Goal: Task Accomplishment & Management: Manage account settings

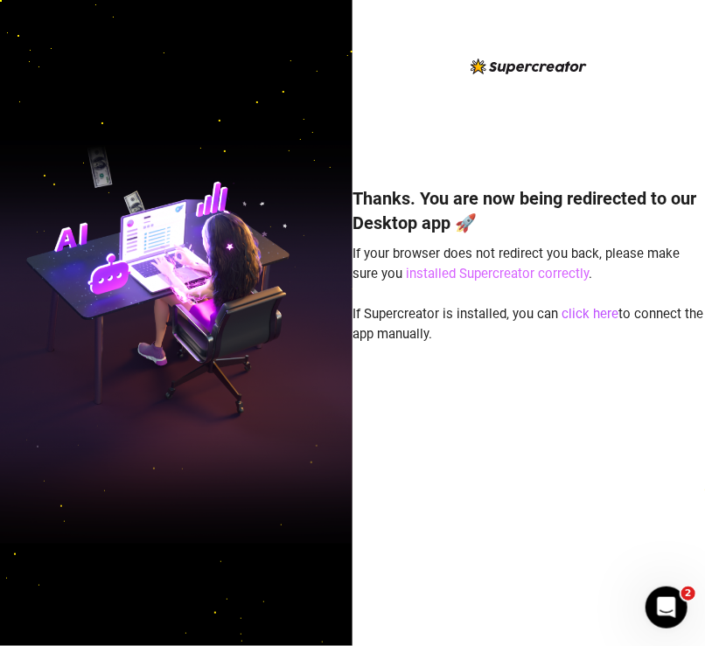
click at [496, 274] on link "installed Supercreator correctly" at bounding box center [497, 274] width 183 height 16
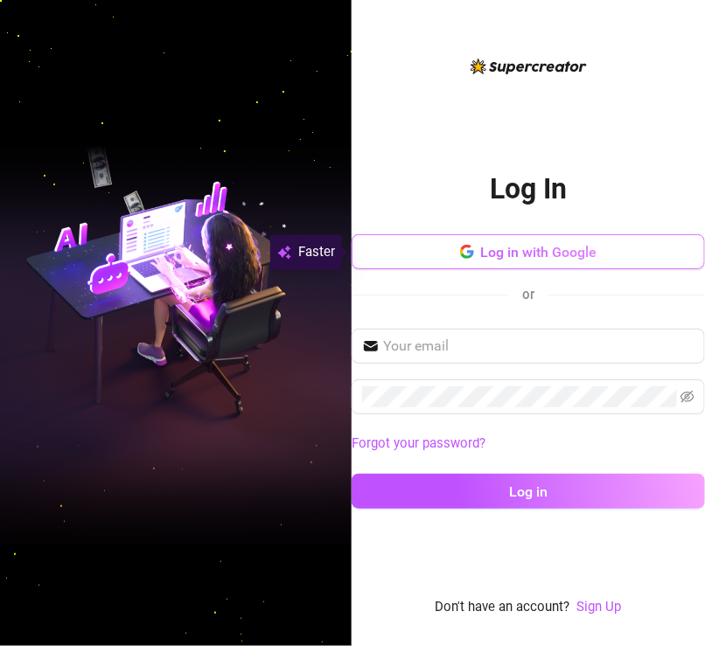
click at [523, 257] on span "Log in with Google" at bounding box center [539, 252] width 116 height 17
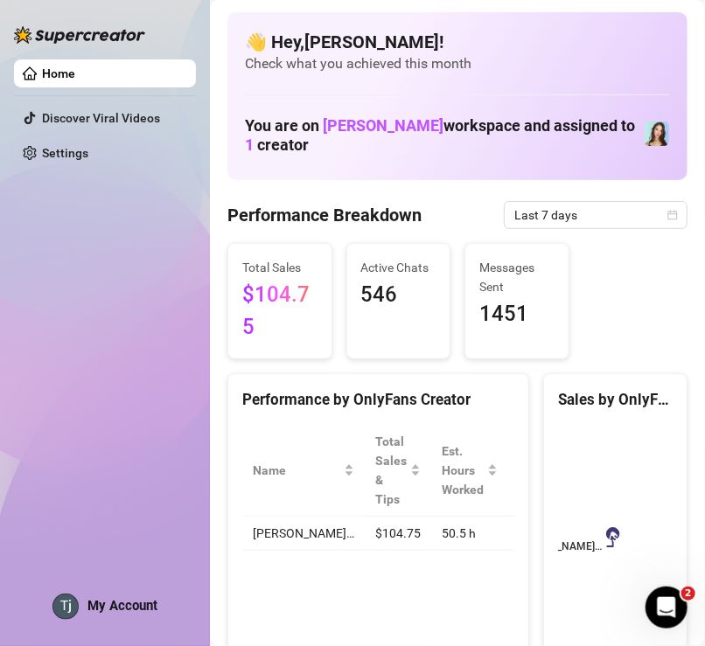
click at [127, 602] on span "My Account" at bounding box center [122, 606] width 70 height 16
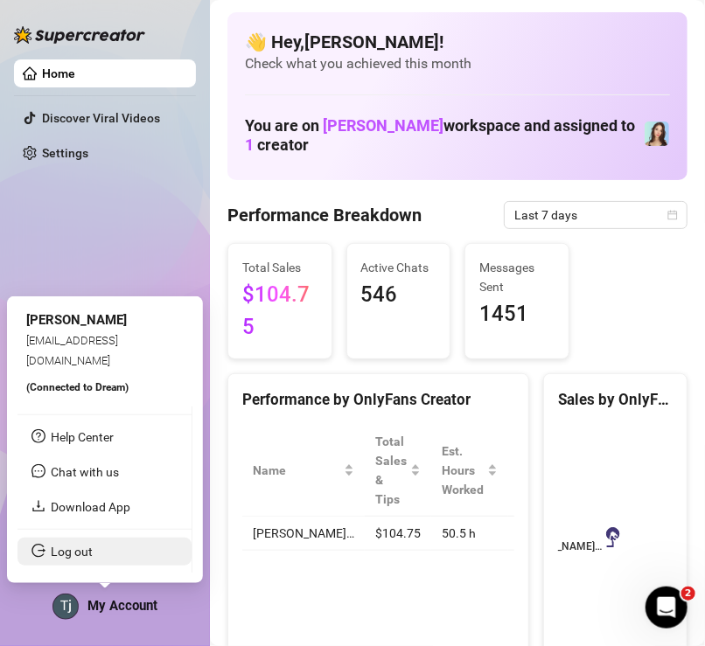
click at [93, 552] on link "Log out" at bounding box center [72, 552] width 42 height 14
